Goal: Find specific fact: Find specific fact

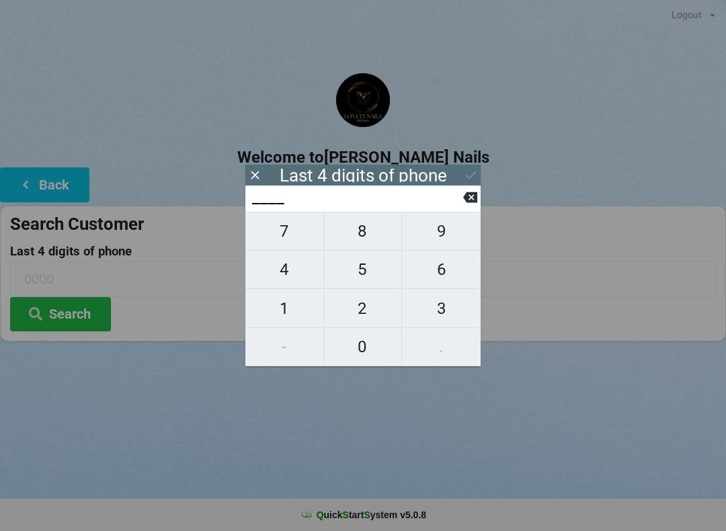
click at [443, 280] on span "6" at bounding box center [441, 269] width 79 height 28
type input "6___"
click at [286, 232] on span "7" at bounding box center [284, 231] width 78 height 28
type input "67__"
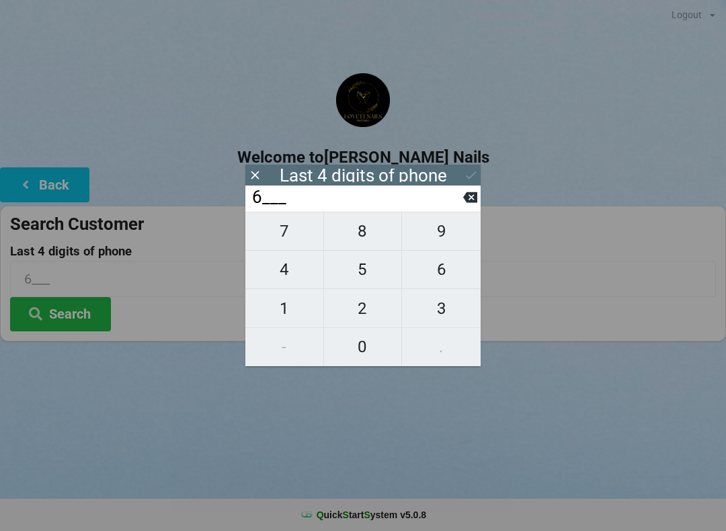
type input "67__"
click at [363, 234] on span "8" at bounding box center [363, 231] width 78 height 28
type input "678_"
click at [284, 308] on span "1" at bounding box center [284, 308] width 78 height 28
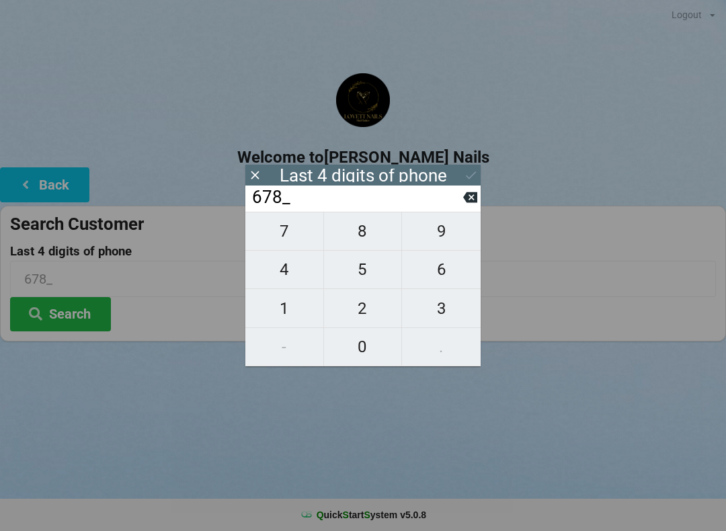
type input "6781"
click at [474, 169] on icon at bounding box center [471, 175] width 14 height 14
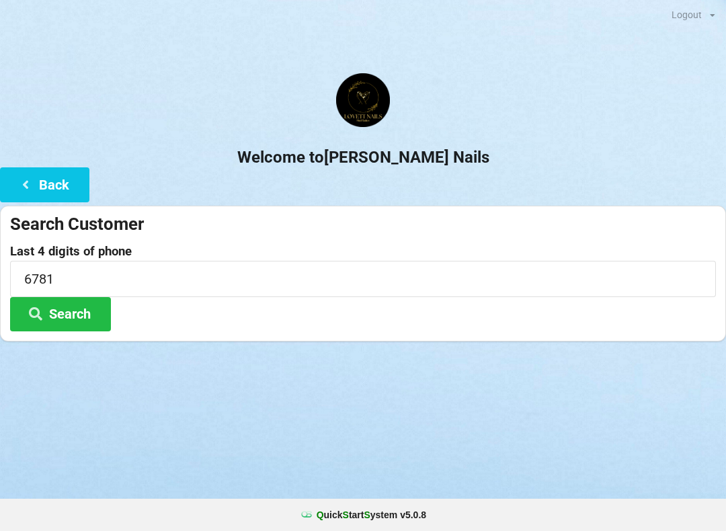
click at [75, 308] on button "Search" at bounding box center [60, 314] width 101 height 34
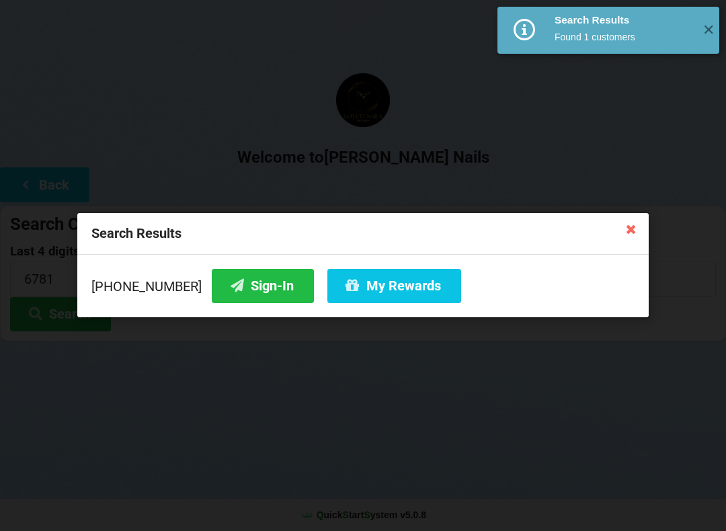
click at [381, 286] on button "My Rewards" at bounding box center [394, 286] width 134 height 34
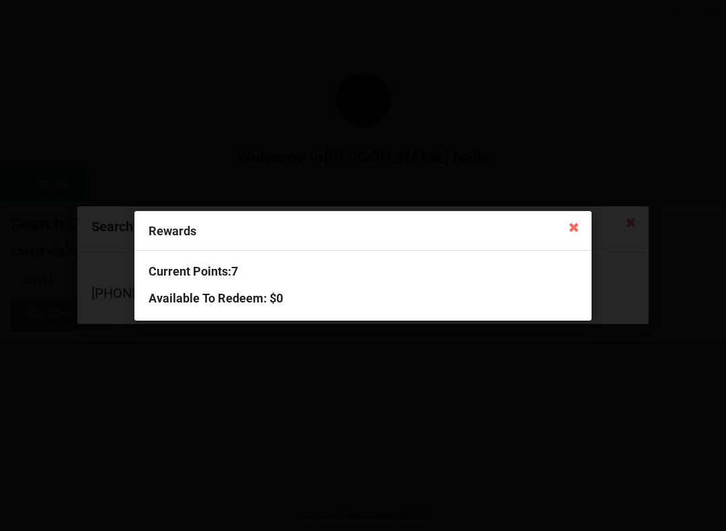
click at [576, 223] on icon at bounding box center [573, 226] width 21 height 21
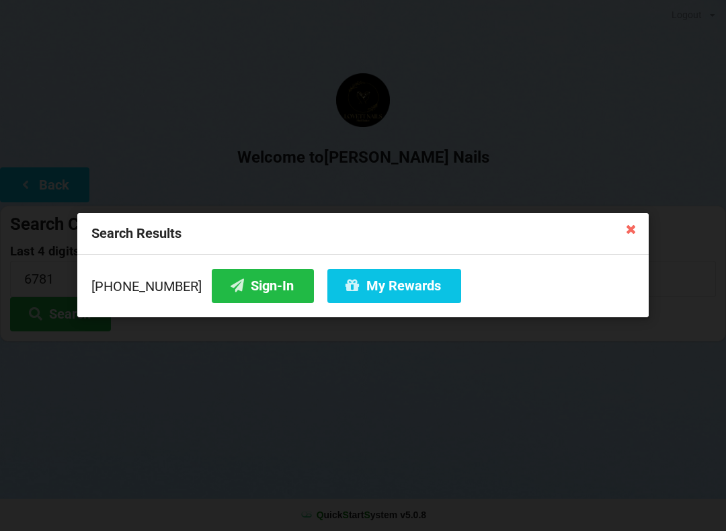
click at [625, 239] on icon at bounding box center [630, 228] width 21 height 21
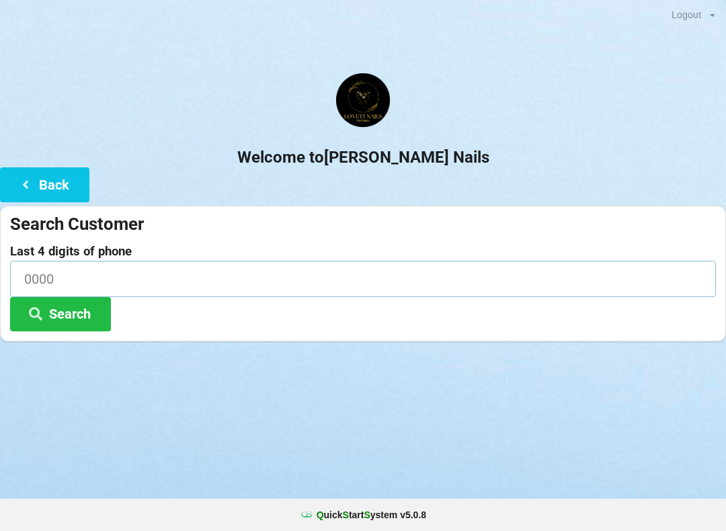
click at [52, 279] on input at bounding box center [362, 279] width 705 height 36
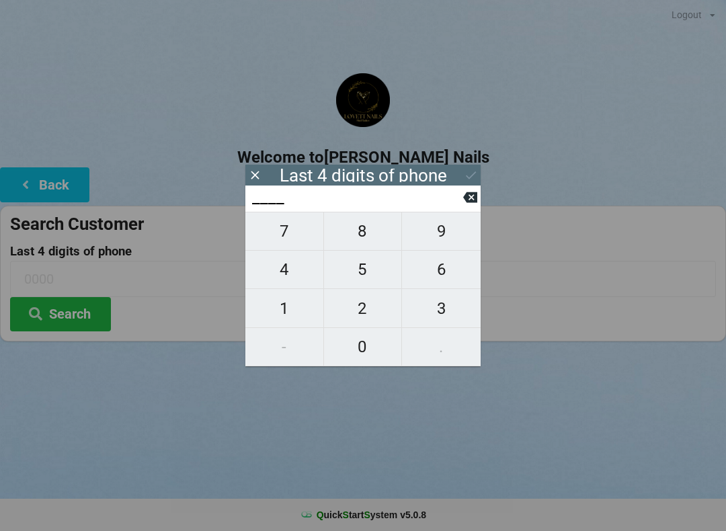
click at [462, 205] on input "____" at bounding box center [357, 197] width 212 height 21
